Goal: Information Seeking & Learning: Learn about a topic

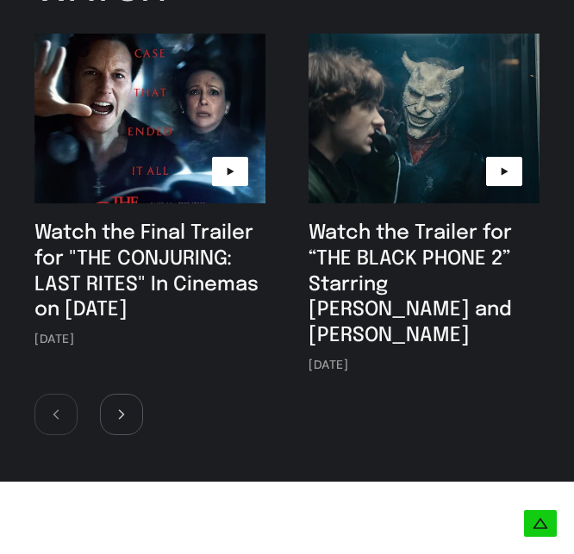
scroll to position [5349, 0]
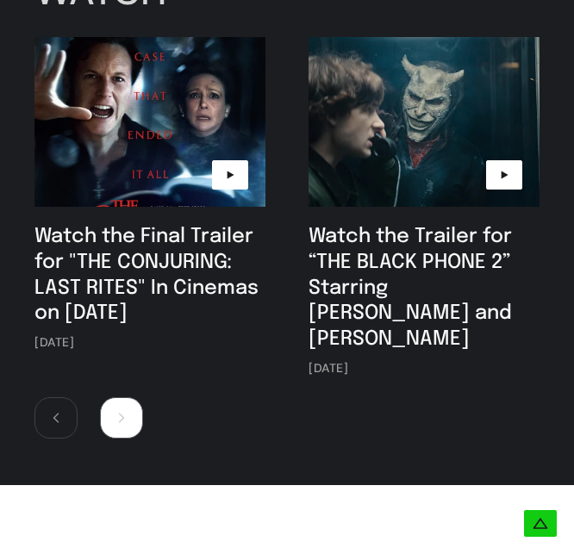
click at [120, 412] on icon at bounding box center [122, 418] width 12 height 12
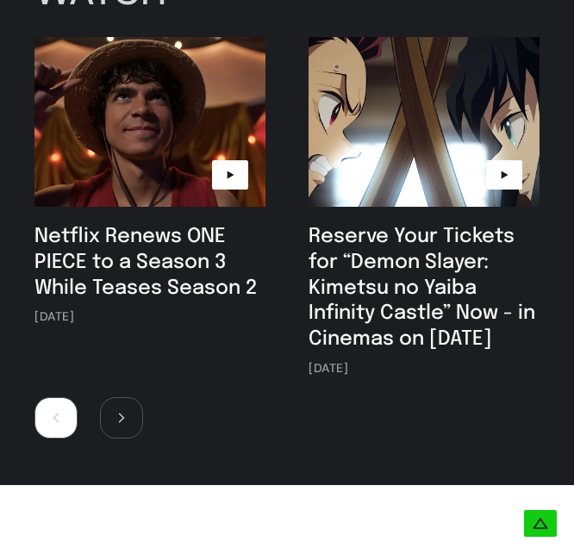
click at [65, 433] on span at bounding box center [55, 417] width 43 height 41
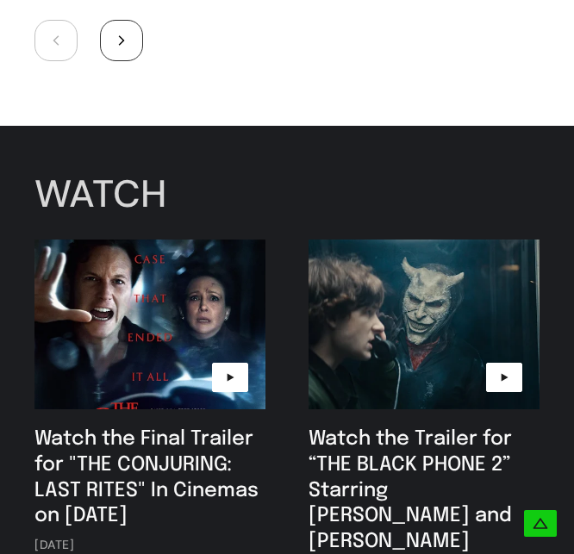
scroll to position [5146, 0]
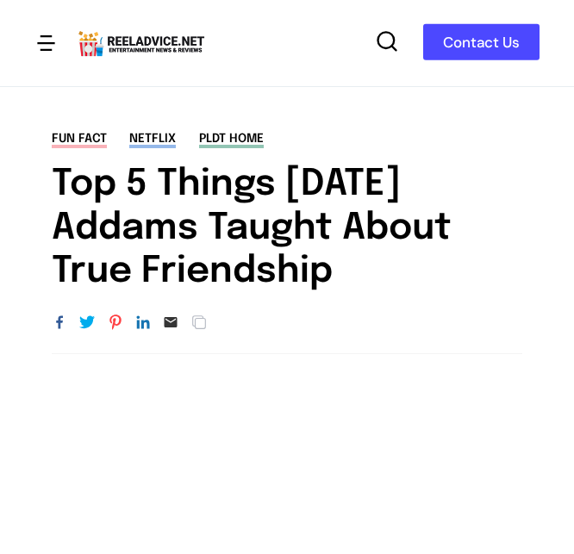
click at [166, 226] on h1 "Top 5 Things [DATE] Addams Taught About True Friendship" at bounding box center [287, 229] width 471 height 130
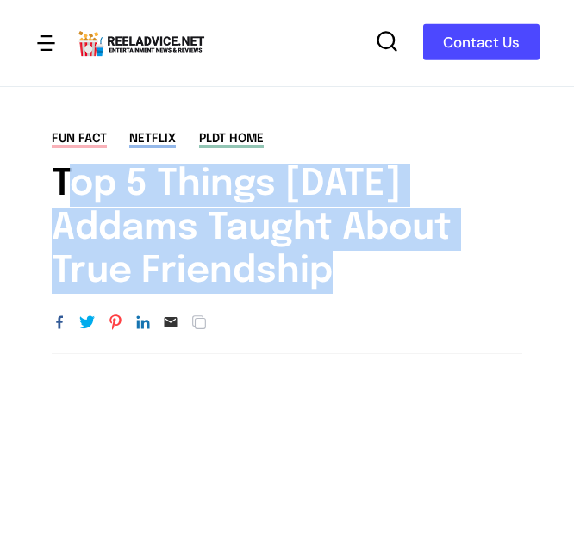
click at [166, 226] on h1 "Top 5 Things [DATE] Addams Taught About True Friendship" at bounding box center [287, 229] width 471 height 130
